Goal: Transaction & Acquisition: Download file/media

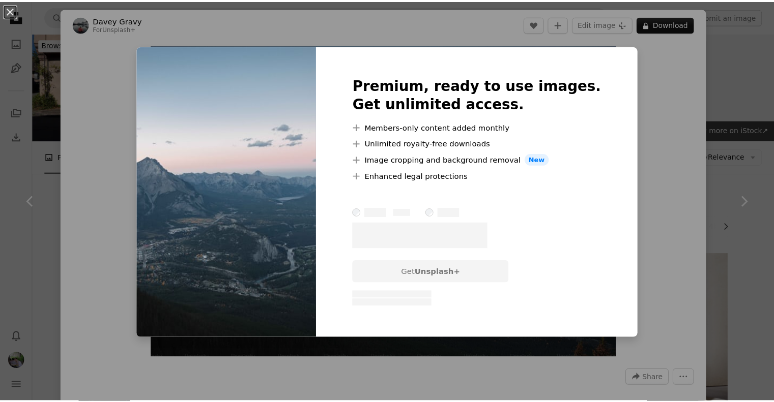
scroll to position [2121, 0]
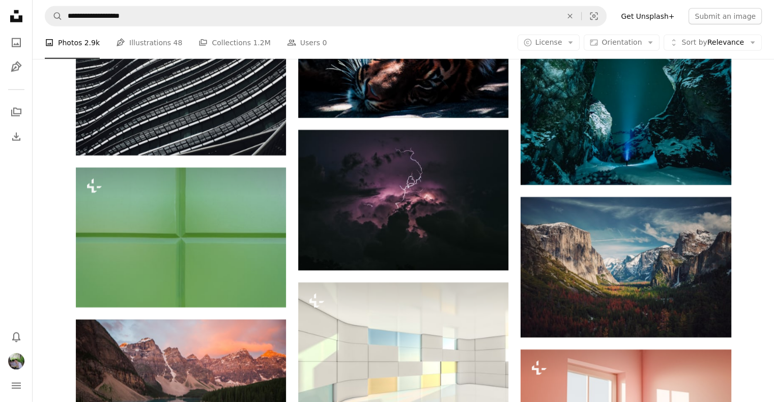
scroll to position [2707, 0]
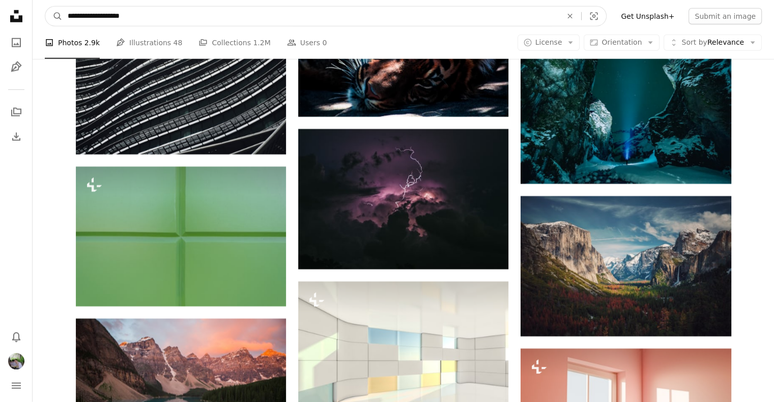
click at [105, 17] on input "**********" at bounding box center [311, 16] width 496 height 19
type input "*"
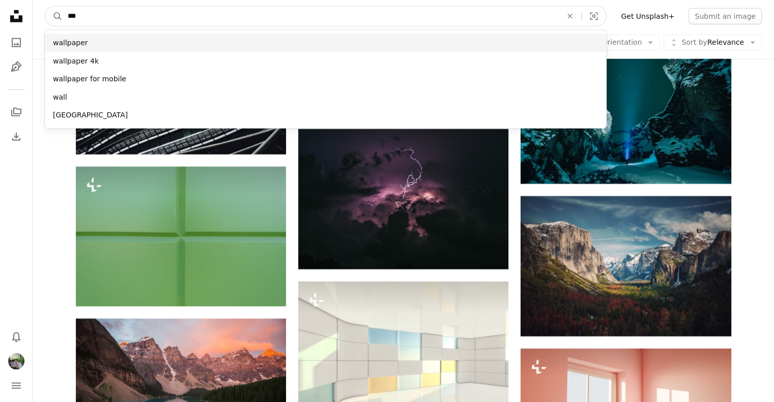
type input "***"
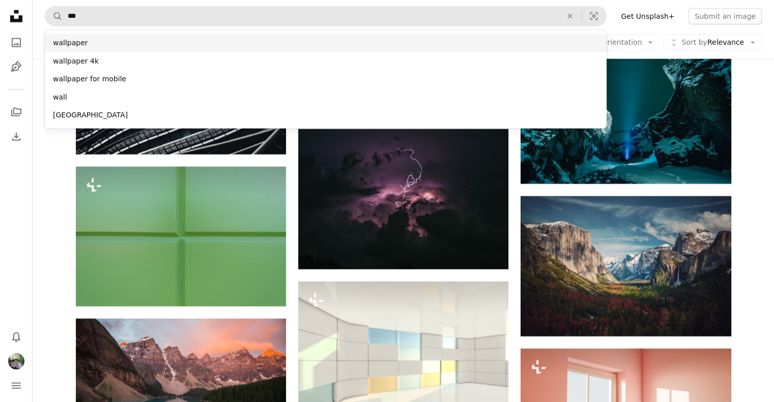
click at [88, 44] on div "wallpaper" at bounding box center [325, 43] width 561 height 18
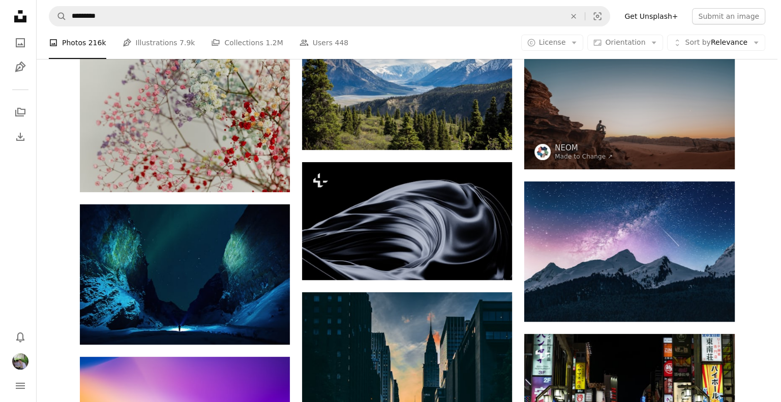
scroll to position [637, 0]
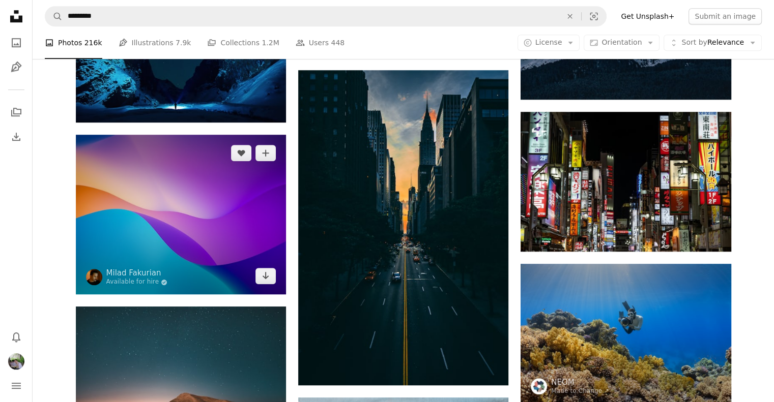
click at [203, 238] on img at bounding box center [181, 215] width 210 height 160
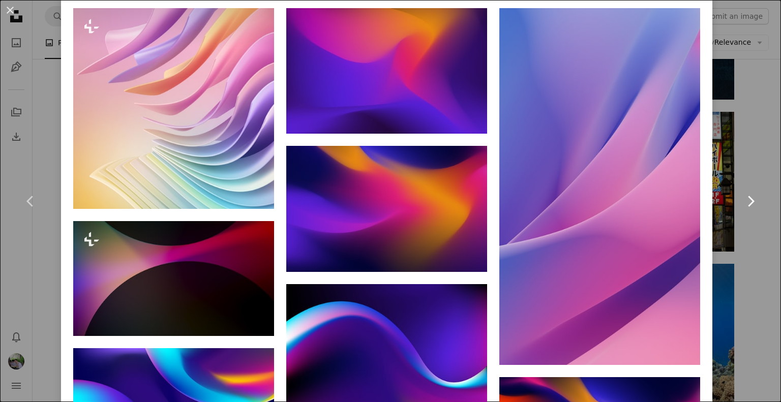
scroll to position [859, 0]
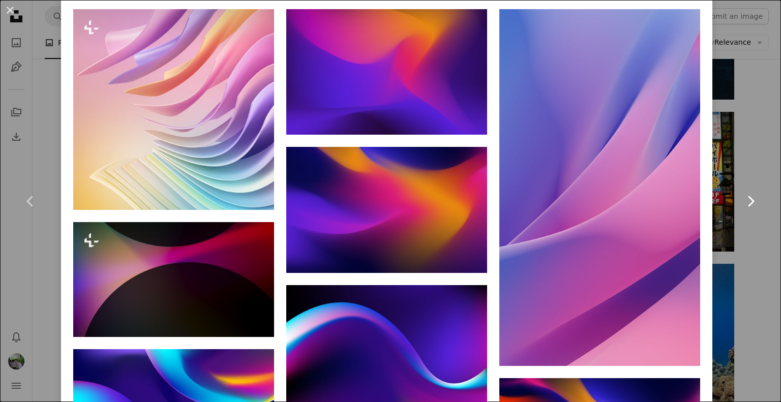
click at [740, 242] on link "Chevron right" at bounding box center [750, 202] width 61 height 98
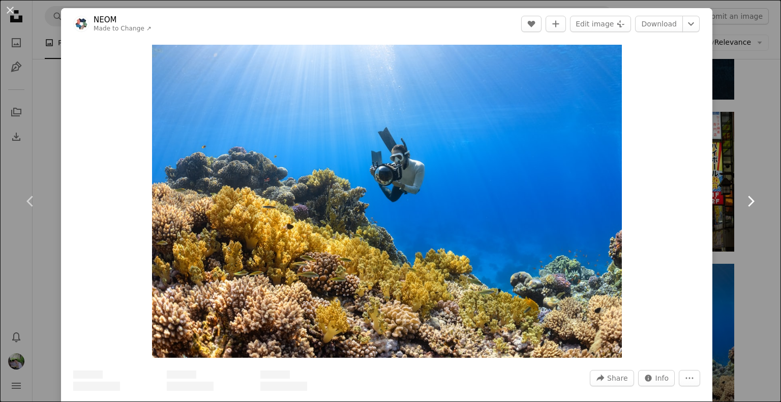
click at [740, 242] on link "Chevron right" at bounding box center [750, 202] width 61 height 98
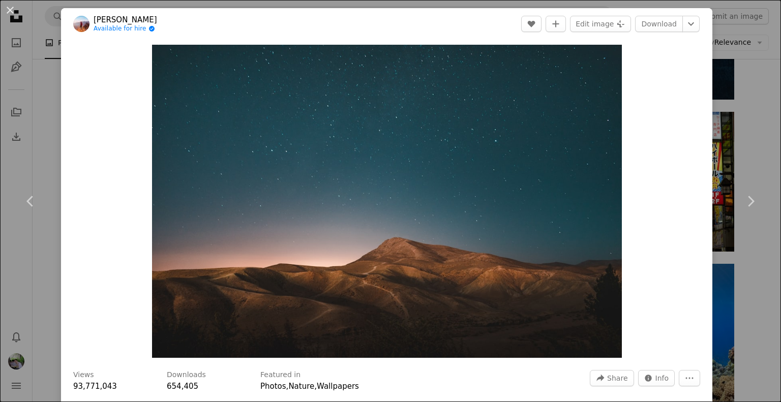
click at [705, 31] on div "An X shape Chevron left Chevron right [PERSON_NAME] Available for hire A checkm…" at bounding box center [390, 201] width 781 height 402
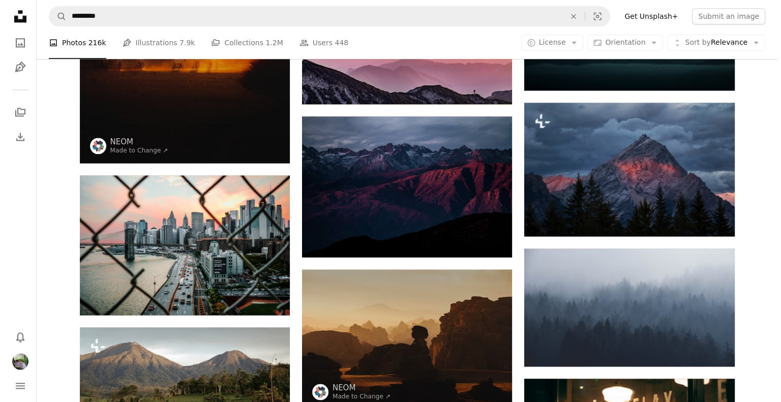
scroll to position [1387, 0]
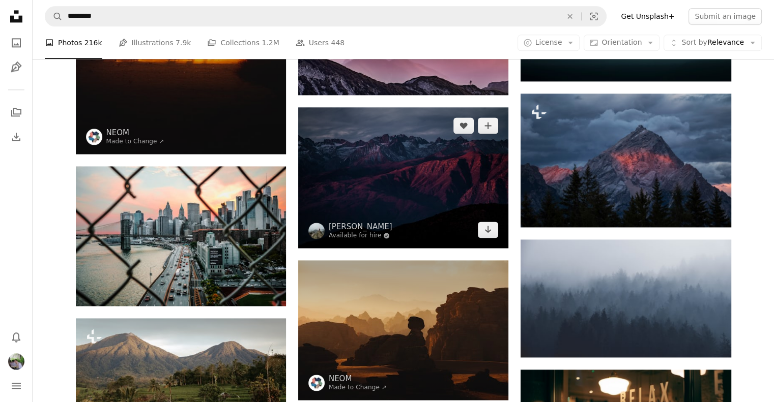
click at [426, 173] on img at bounding box center [403, 177] width 210 height 140
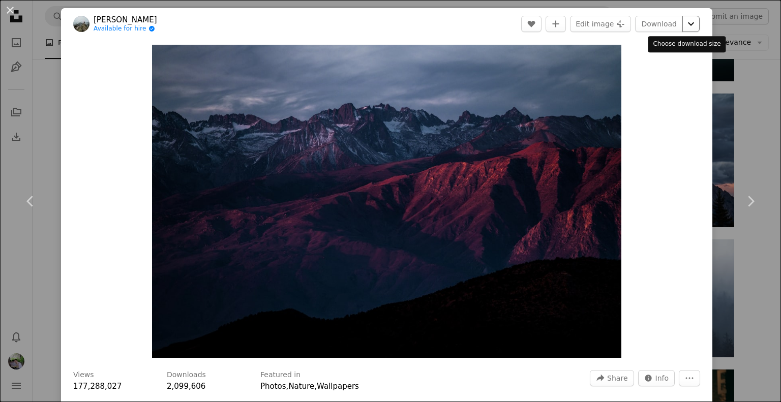
click at [688, 24] on icon "Chevron down" at bounding box center [691, 24] width 16 height 12
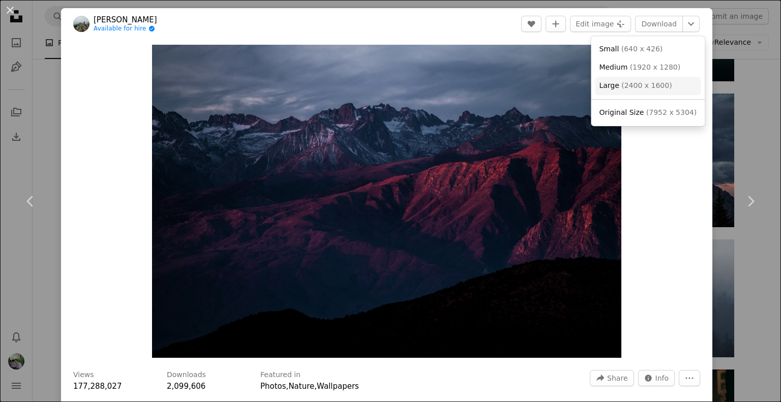
click at [640, 88] on span "( 2400 x 1600 )" at bounding box center [646, 85] width 50 height 8
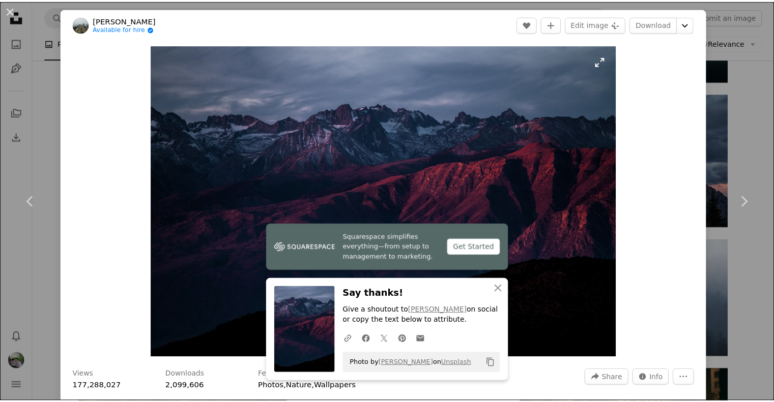
scroll to position [22, 0]
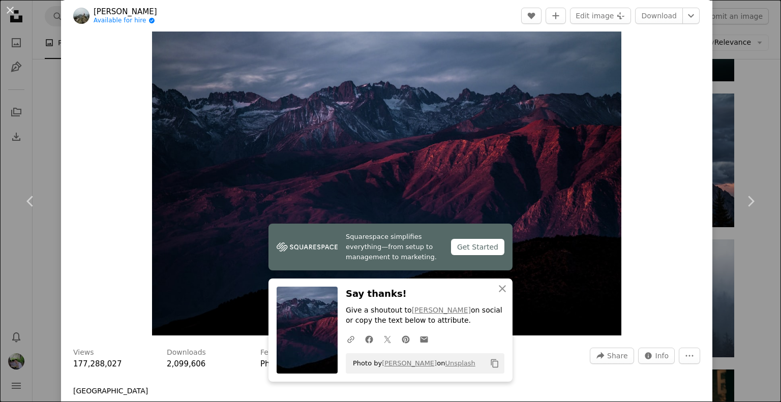
click at [730, 122] on div "An X shape Chevron left Chevron right Squarespace simplifies everything—from se…" at bounding box center [390, 201] width 781 height 402
